Goal: Information Seeking & Learning: Find specific fact

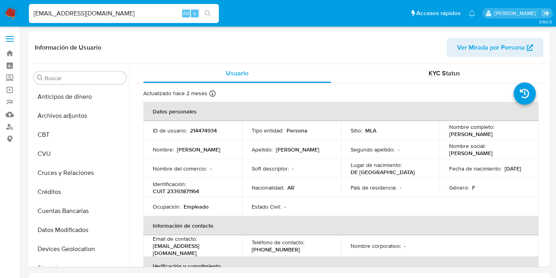
select select "10"
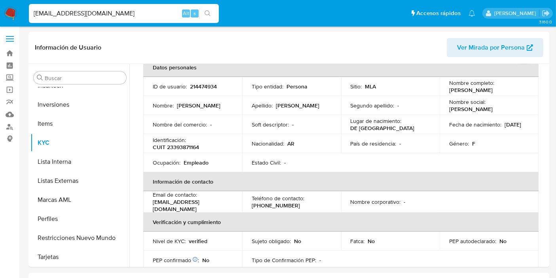
click at [130, 9] on input "[EMAIL_ADDRESS][DOMAIN_NAME]" at bounding box center [124, 13] width 190 height 10
drag, startPoint x: 117, startPoint y: 16, endPoint x: 11, endPoint y: 23, distance: 106.3
click at [11, 23] on nav "Pausado Ver notificaciones [EMAIL_ADDRESS][DOMAIN_NAME] Alt s Accesos rápidos P…" at bounding box center [278, 13] width 556 height 27
paste input "120500241 y 1035117601."
drag, startPoint x: 67, startPoint y: 14, endPoint x: 151, endPoint y: 14, distance: 84.7
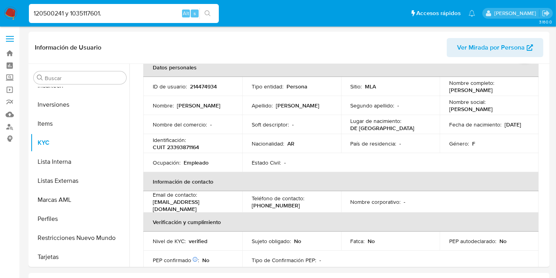
click at [149, 14] on input "120500241 y 1035117601." at bounding box center [124, 13] width 190 height 10
type input "120500241"
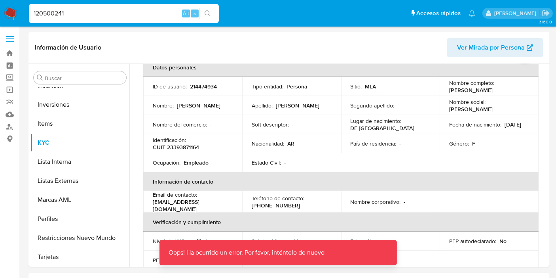
click at [209, 17] on button "search-icon" at bounding box center [208, 13] width 16 height 11
click at [124, 8] on div "120500241 Alt s" at bounding box center [124, 13] width 190 height 19
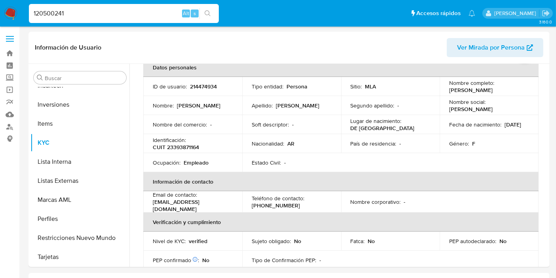
click at [107, 21] on div "120500241 Alt s" at bounding box center [124, 13] width 190 height 19
click at [91, 15] on input "120500241" at bounding box center [124, 13] width 190 height 10
click at [102, 19] on div "120500241 Alt s" at bounding box center [124, 13] width 190 height 19
click at [72, 14] on input "120500241" at bounding box center [124, 13] width 190 height 10
click at [218, 20] on div "120500241 Alt s" at bounding box center [124, 13] width 190 height 19
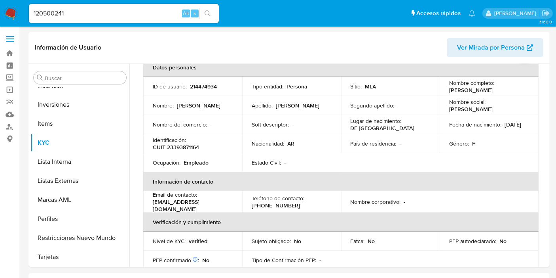
click at [214, 13] on button "search-icon" at bounding box center [208, 13] width 16 height 11
click at [8, 128] on link "Buscador de personas" at bounding box center [47, 126] width 94 height 12
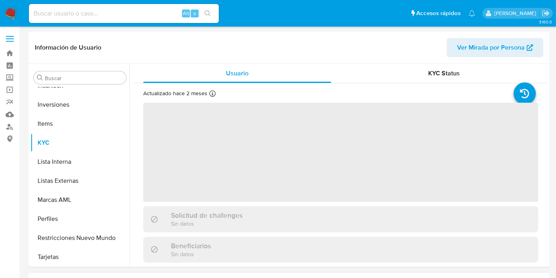
scroll to position [372, 0]
select select "10"
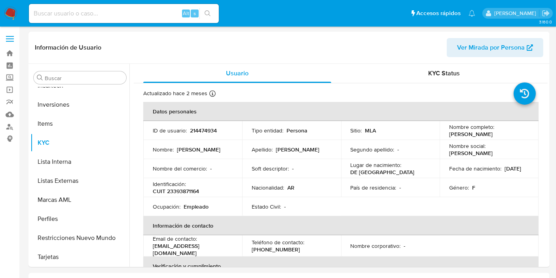
click at [128, 19] on div "Alt s" at bounding box center [124, 13] width 190 height 19
click at [128, 17] on input at bounding box center [124, 13] width 190 height 10
paste input "120500241 y 1035117601."
drag, startPoint x: 113, startPoint y: 11, endPoint x: 64, endPoint y: 10, distance: 48.7
click at [64, 10] on input "120500241 y 1035117601." at bounding box center [124, 13] width 190 height 10
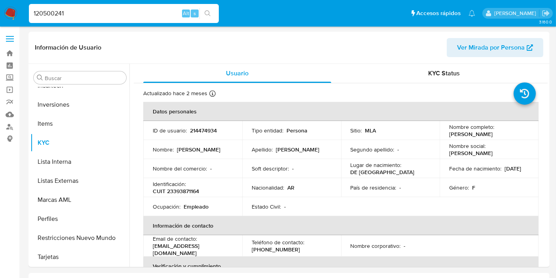
type input "120500241"
click at [205, 13] on icon "search-icon" at bounding box center [208, 13] width 6 height 6
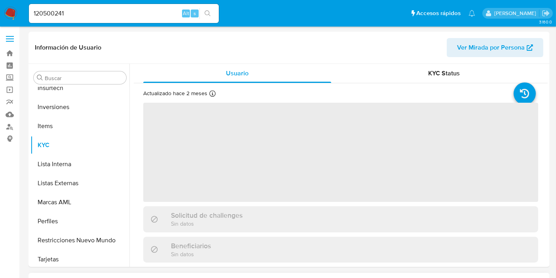
scroll to position [372, 0]
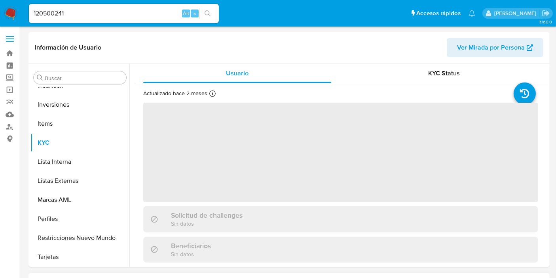
select select "10"
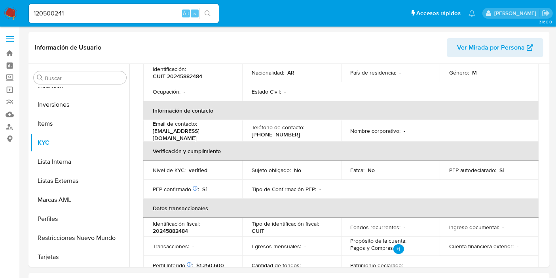
scroll to position [132, 0]
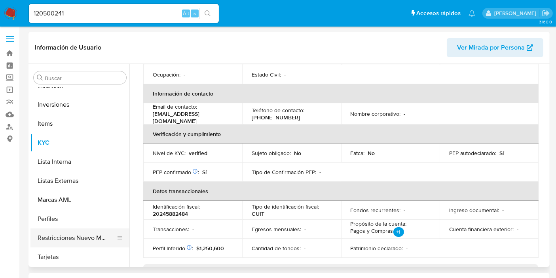
click at [59, 238] on button "Restricciones Nuevo Mundo" at bounding box center [76, 237] width 93 height 19
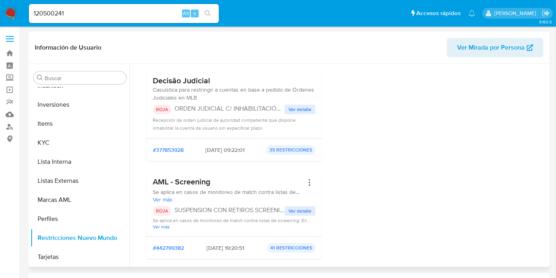
scroll to position [88, 0]
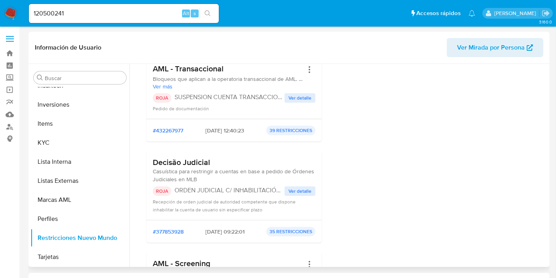
click at [290, 98] on span "Ver detalle" at bounding box center [300, 98] width 23 height 8
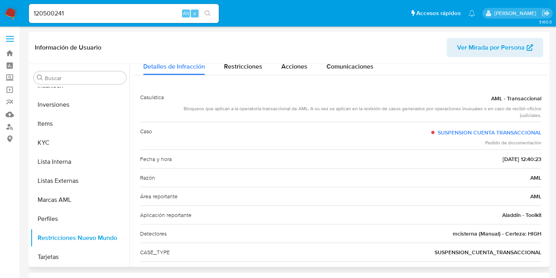
scroll to position [0, 0]
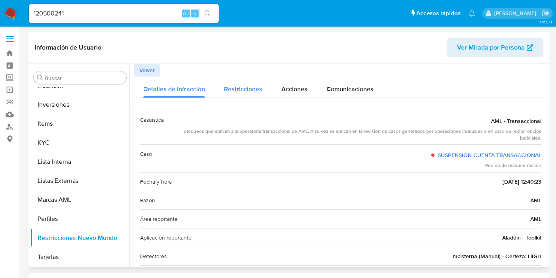
click at [246, 86] on span "Restricciones" at bounding box center [243, 88] width 38 height 9
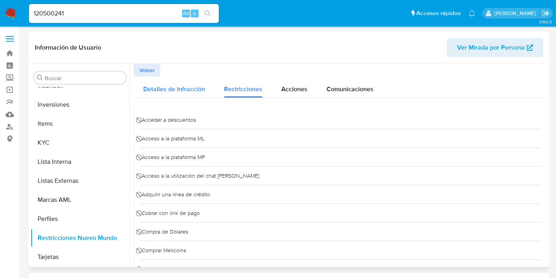
click at [194, 89] on span "Detalles de Infracción" at bounding box center [174, 88] width 62 height 9
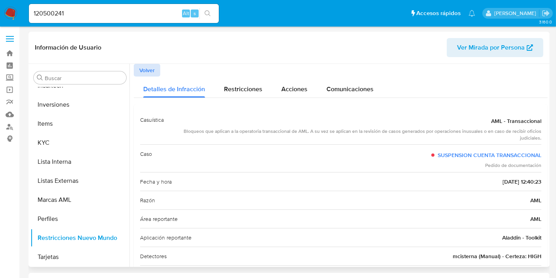
click at [143, 70] on span "Volver" at bounding box center [146, 70] width 15 height 11
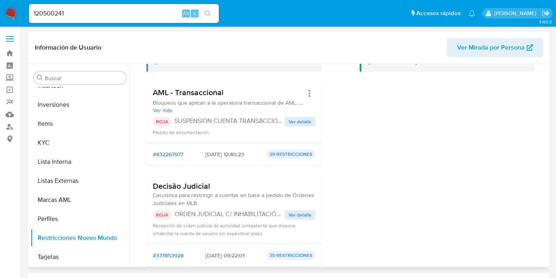
scroll to position [132, 0]
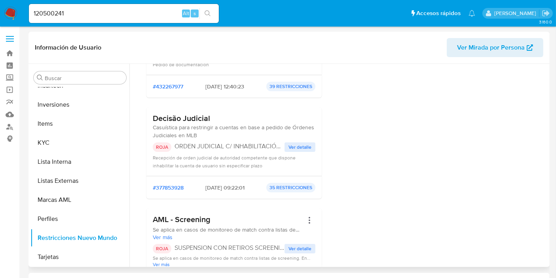
drag, startPoint x: 257, startPoint y: 145, endPoint x: 185, endPoint y: 145, distance: 71.3
click at [185, 145] on p "ORDEN JUDICIAL C/ INHABILITACIÓN POR TIEMPO ILIMITADO" at bounding box center [230, 146] width 110 height 8
click at [219, 144] on p "ORDEN JUDICIAL C/ INHABILITACIÓN POR TIEMPO ILIMITADO" at bounding box center [230, 146] width 110 height 8
